Goal: Task Accomplishment & Management: Complete application form

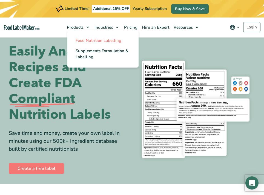
click at [91, 41] on span "Food Nutrition Labelling" at bounding box center [99, 40] width 46 height 5
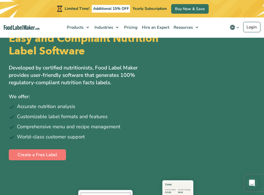
scroll to position [11, 0]
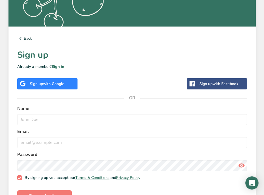
scroll to position [153, 0]
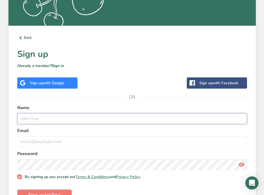
click at [53, 119] on input "text" at bounding box center [132, 118] width 230 height 11
type input "Jeff Alexander"
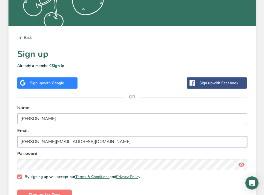
type input "jeff@beezysgranola.com"
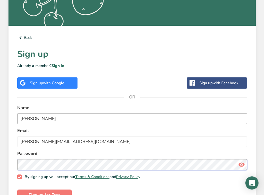
click at [17, 190] on button "Sign up for Free" at bounding box center [44, 195] width 54 height 11
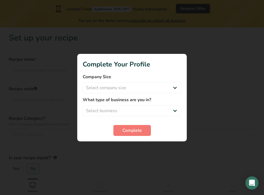
click at [144, 81] on div "Company Size Select company size Fewer than 10 Employees 10 to 50 Employees 51 …" at bounding box center [132, 84] width 99 height 20
click at [83, 82] on select "Select company size Fewer than 10 Employees 10 to 50 Employees 51 to 500 Employ…" at bounding box center [132, 87] width 99 height 11
select select "1"
click option "Fewer than 10 Employees" at bounding box center [0, 0] width 0 height 0
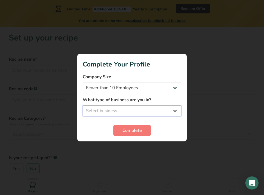
click at [83, 105] on select "Select business Packaged Food Manufacturer Restaurant & Cafe Bakery Meal Plans …" at bounding box center [132, 110] width 99 height 11
select select "1"
click option "Packaged Food Manufacturer" at bounding box center [0, 0] width 0 height 0
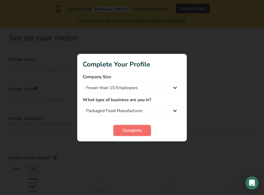
click at [136, 127] on span "Complete" at bounding box center [131, 130] width 19 height 7
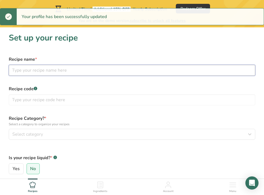
click at [49, 69] on input "text" at bounding box center [132, 70] width 246 height 11
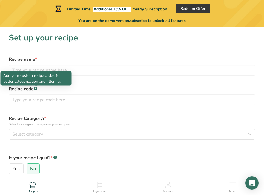
click at [37, 88] on icon ".a-a{fill:#347362;}.b-a{fill:#fff;}" at bounding box center [36, 89] width 4 height 4
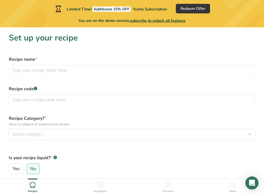
click at [37, 88] on icon ".a-a{fill:#347362;}.b-a{fill:#fff;}" at bounding box center [36, 89] width 4 height 4
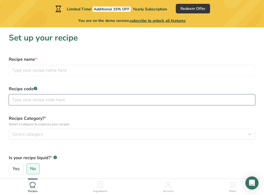
click at [36, 101] on input "text" at bounding box center [132, 99] width 246 height 11
type input "BG-001"
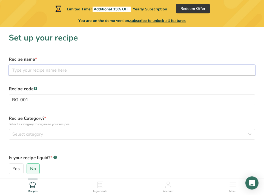
click at [65, 73] on input "text" at bounding box center [132, 70] width 246 height 11
type input "Original"
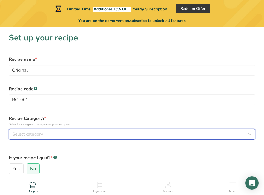
click at [44, 139] on button "Select category" at bounding box center [132, 134] width 246 height 11
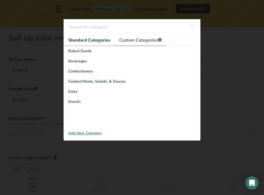
click at [148, 42] on span "Custom Categories .a-a{fill:#347362;}.b-a{fill:#fff;}" at bounding box center [140, 40] width 42 height 7
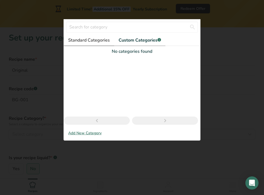
click at [96, 40] on span "Standard Categories" at bounding box center [89, 40] width 42 height 7
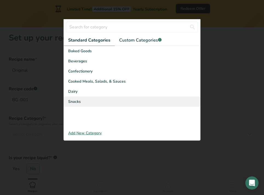
click at [84, 100] on div "Snacks" at bounding box center [132, 102] width 136 height 10
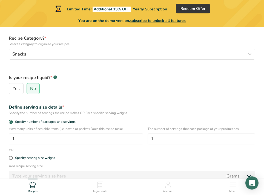
scroll to position [81, 0]
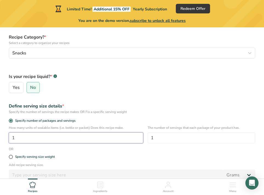
click at [120, 140] on input "1" at bounding box center [76, 138] width 134 height 11
type input "10"
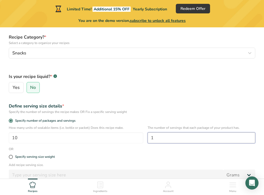
click at [175, 139] on input "1" at bounding box center [202, 138] width 108 height 11
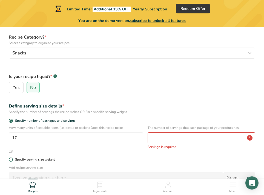
click at [10, 160] on span at bounding box center [11, 160] width 4 height 4
click at [10, 160] on input "Specify serving size weight" at bounding box center [11, 160] width 4 height 4
radio input "true"
radio input "false"
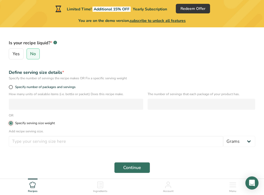
scroll to position [119, 0]
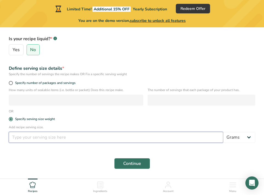
click at [28, 137] on input "number" at bounding box center [116, 137] width 214 height 11
type input "10"
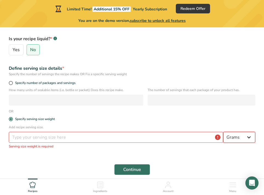
click at [223, 132] on select "Grams kg mg mcg lb oz l mL fl oz tbsp tsp cup qt gallon" at bounding box center [239, 137] width 32 height 11
select select "5"
click option "oz" at bounding box center [0, 0] width 0 height 0
click at [39, 137] on input "number" at bounding box center [116, 137] width 214 height 11
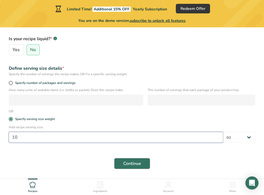
type input "10"
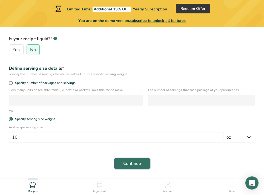
click at [135, 161] on span "Continue" at bounding box center [132, 163] width 18 height 7
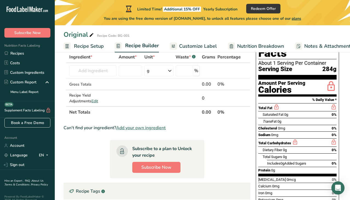
scroll to position [25, 0]
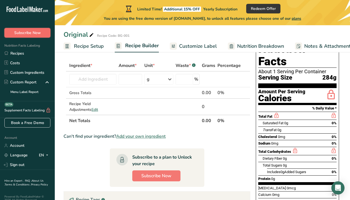
click at [31, 37] on button "Subscribe Now" at bounding box center [27, 33] width 46 height 10
